Goal: Task Accomplishment & Management: Use online tool/utility

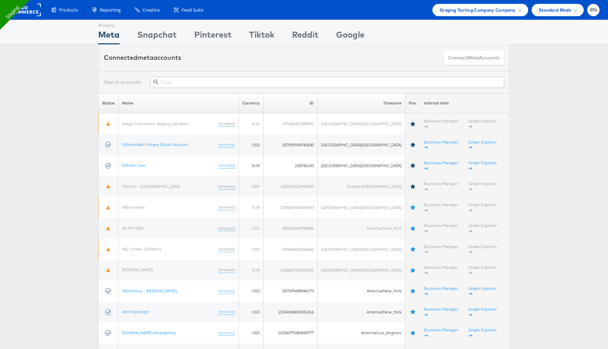
click at [179, 84] on input "text" at bounding box center [327, 82] width 354 height 11
type input "f"
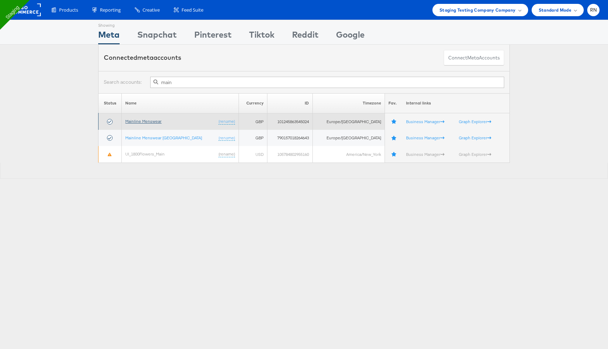
type input "main"
click at [143, 122] on link "Mainline Menswear" at bounding box center [143, 121] width 36 height 5
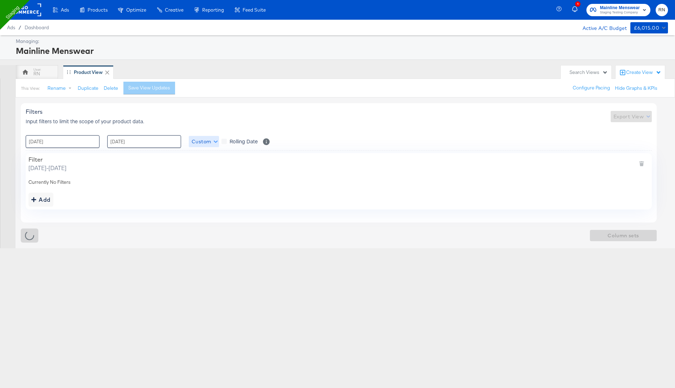
click at [213, 140] on span "Custom" at bounding box center [204, 141] width 25 height 9
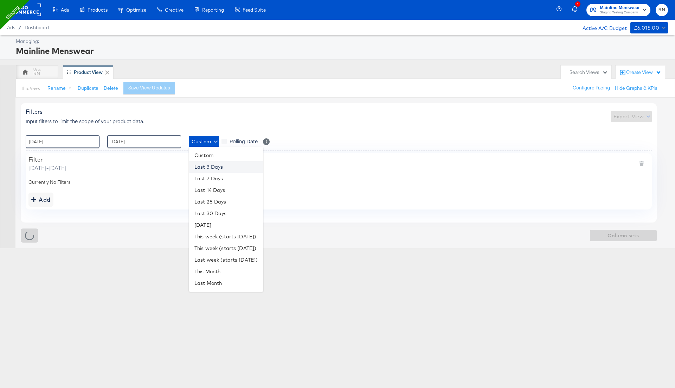
click at [216, 166] on li "Last 3 Days" at bounding box center [226, 167] width 75 height 12
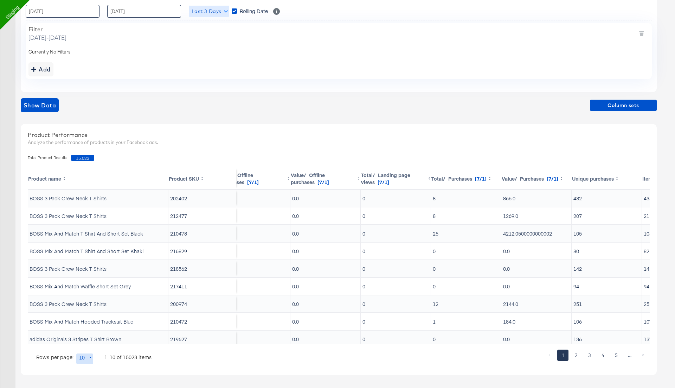
scroll to position [0, 632]
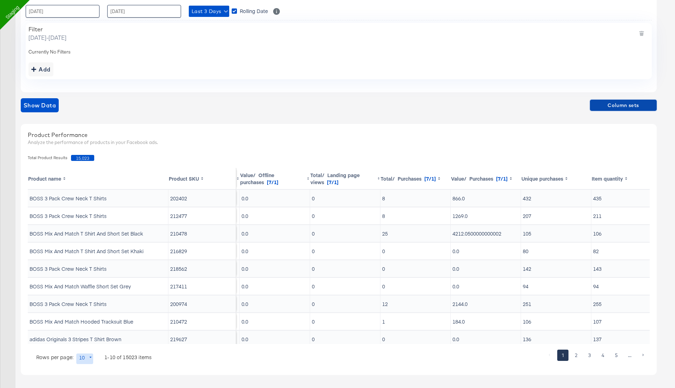
click at [617, 107] on span "Column sets" at bounding box center [623, 105] width 61 height 9
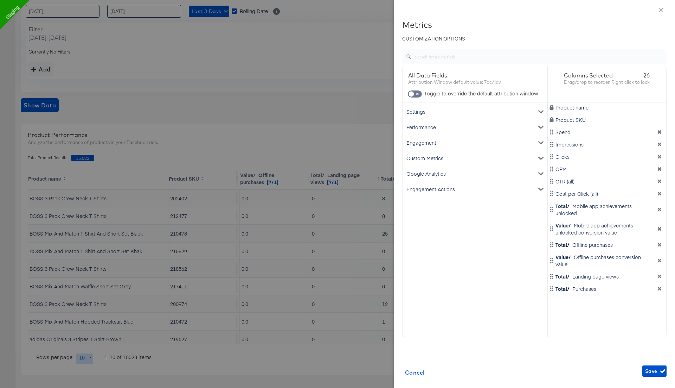
click at [661, 210] on icon "dimension-list" at bounding box center [660, 209] width 4 height 4
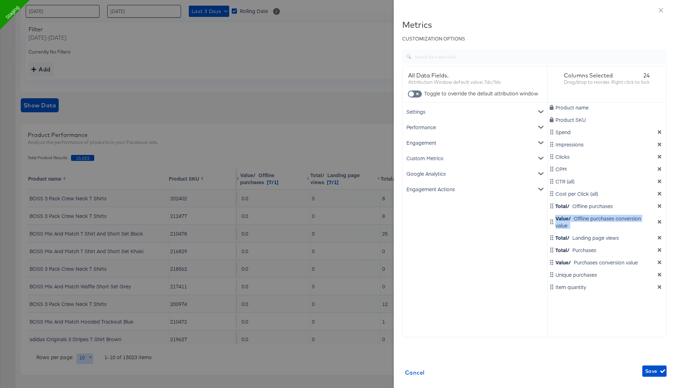
click at [661, 210] on div "Product name Product SKU Spend Impressions Clicks CPM CTR (all) Cost per Click …" at bounding box center [607, 199] width 119 height 194
click at [660, 9] on icon "close" at bounding box center [661, 10] width 6 height 6
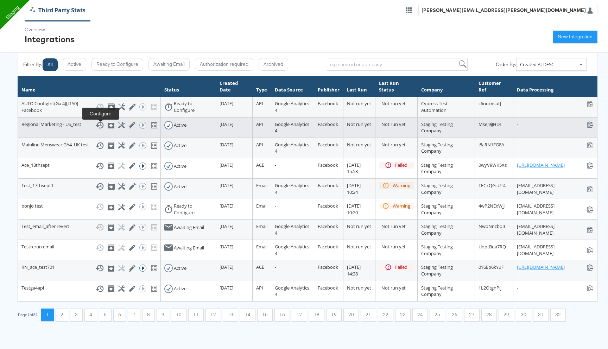
click at [118, 126] on icon at bounding box center [121, 125] width 7 height 7
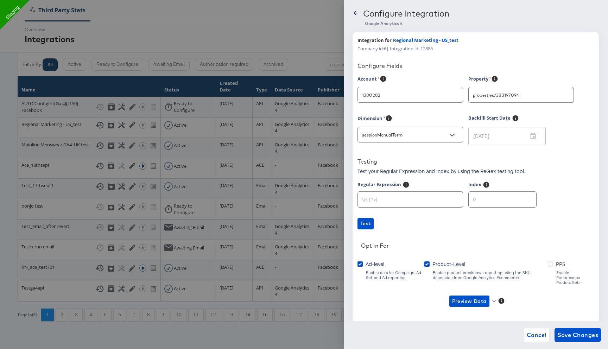
click at [353, 15] on icon at bounding box center [355, 12] width 7 height 7
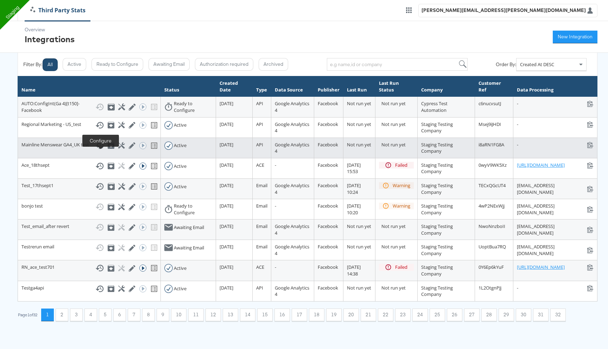
click at [118, 149] on icon at bounding box center [121, 145] width 7 height 7
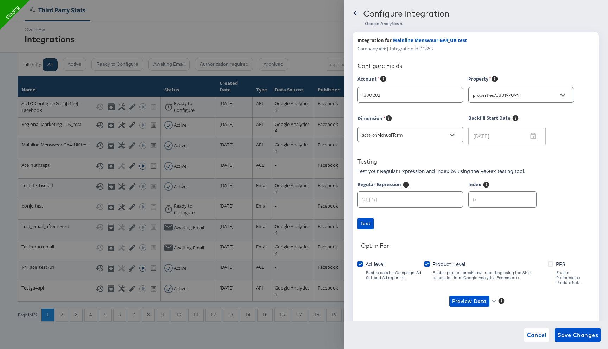
type input "Kingfisher - B&Q"
